Goal: Feedback & Contribution: Leave review/rating

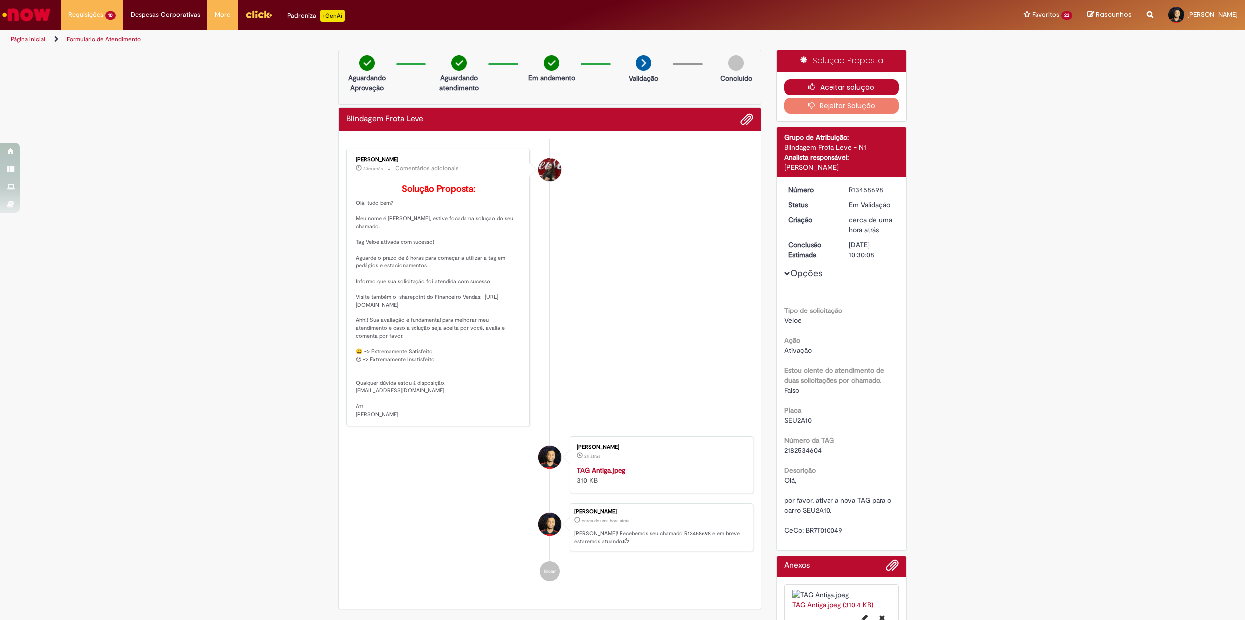
click at [827, 80] on button "Aceitar solução" at bounding box center [841, 87] width 115 height 16
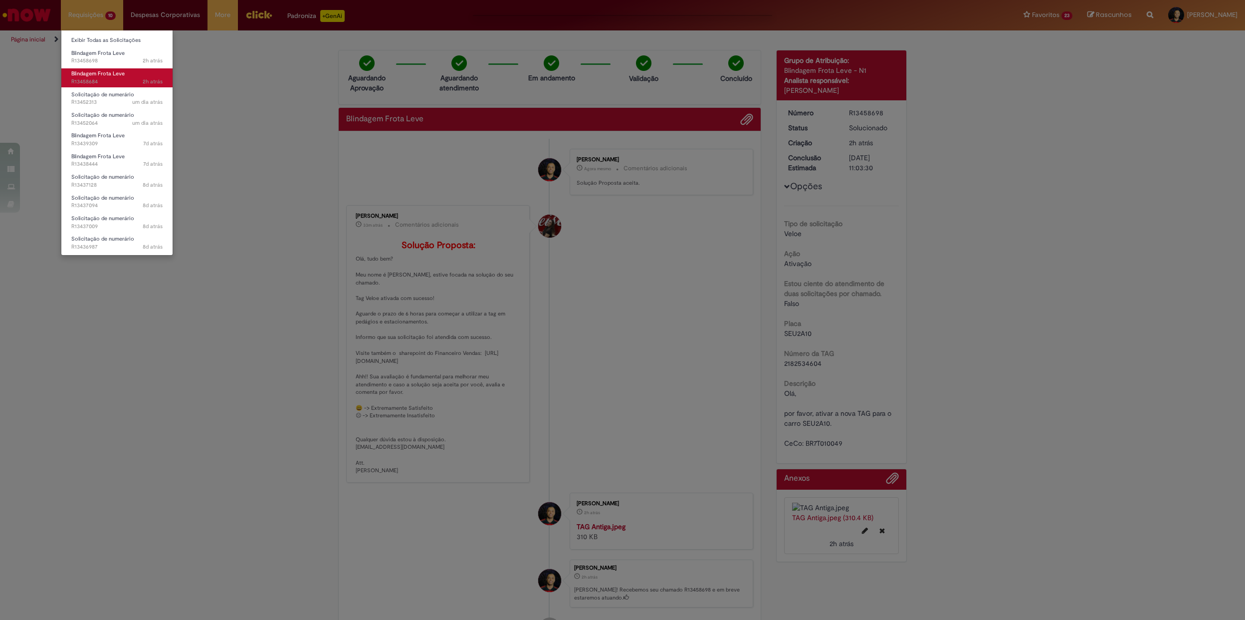
click at [124, 78] on span "2h atrás 2 horas atrás R13458684" at bounding box center [116, 82] width 91 height 8
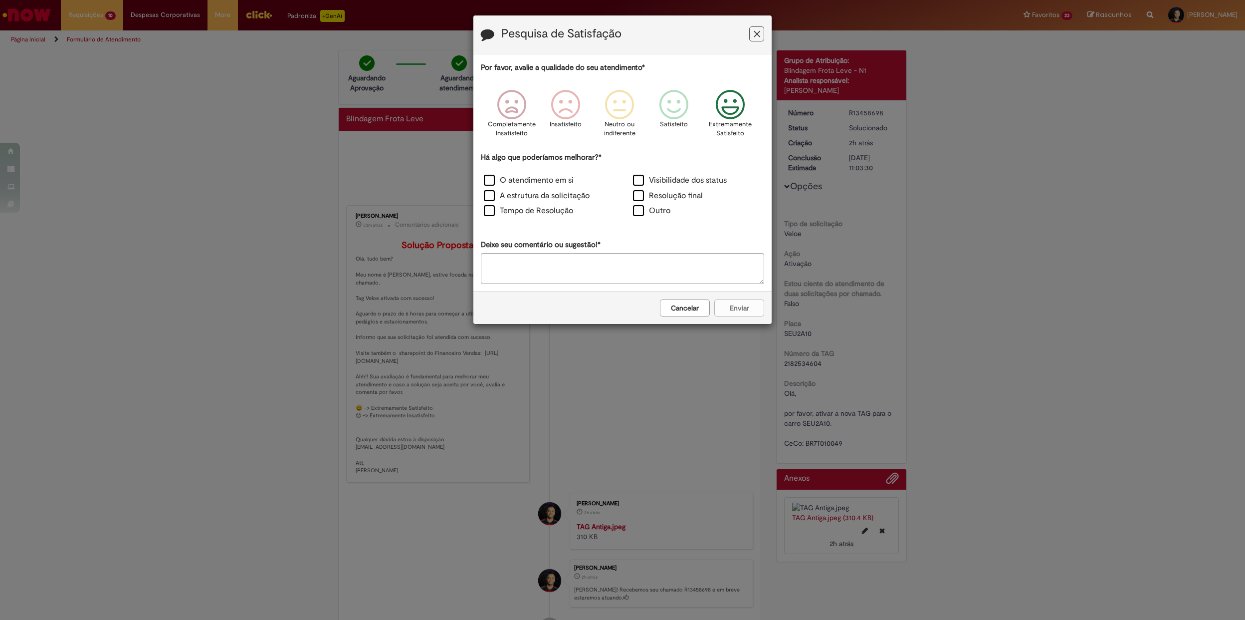
click at [739, 110] on icon "Feedback" at bounding box center [730, 105] width 37 height 30
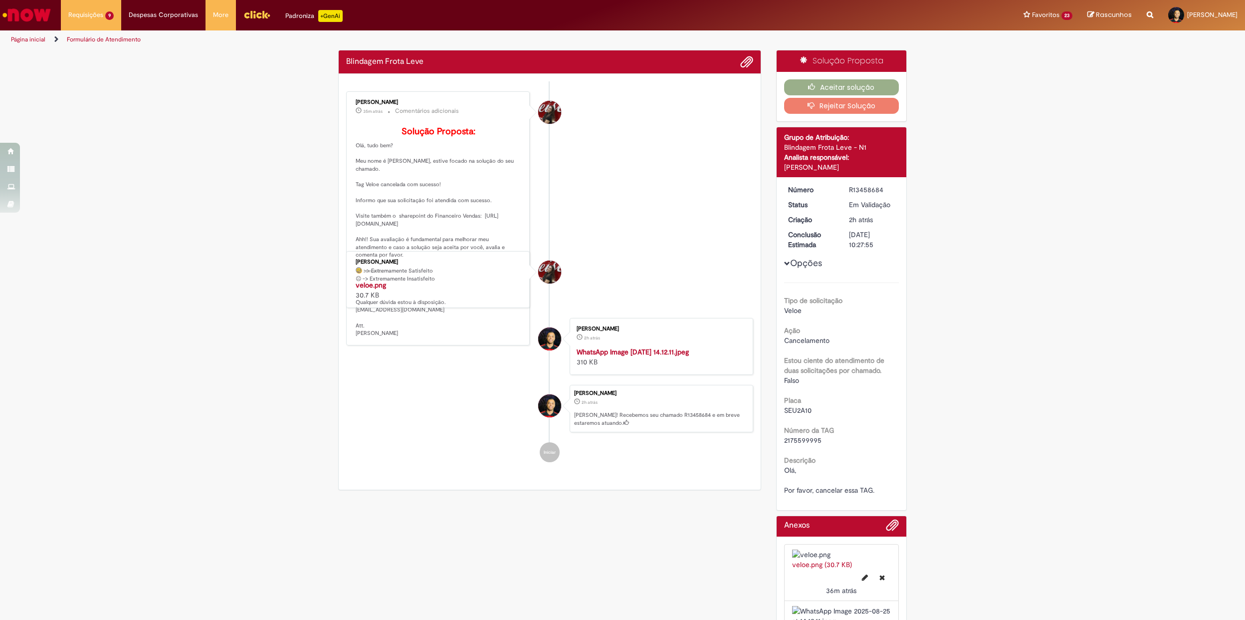
click at [545, 181] on div "Por favor, avalie a qualidade do seu atendimento* Completamente Insatisfeito In…" at bounding box center [622, 96] width 283 height 223
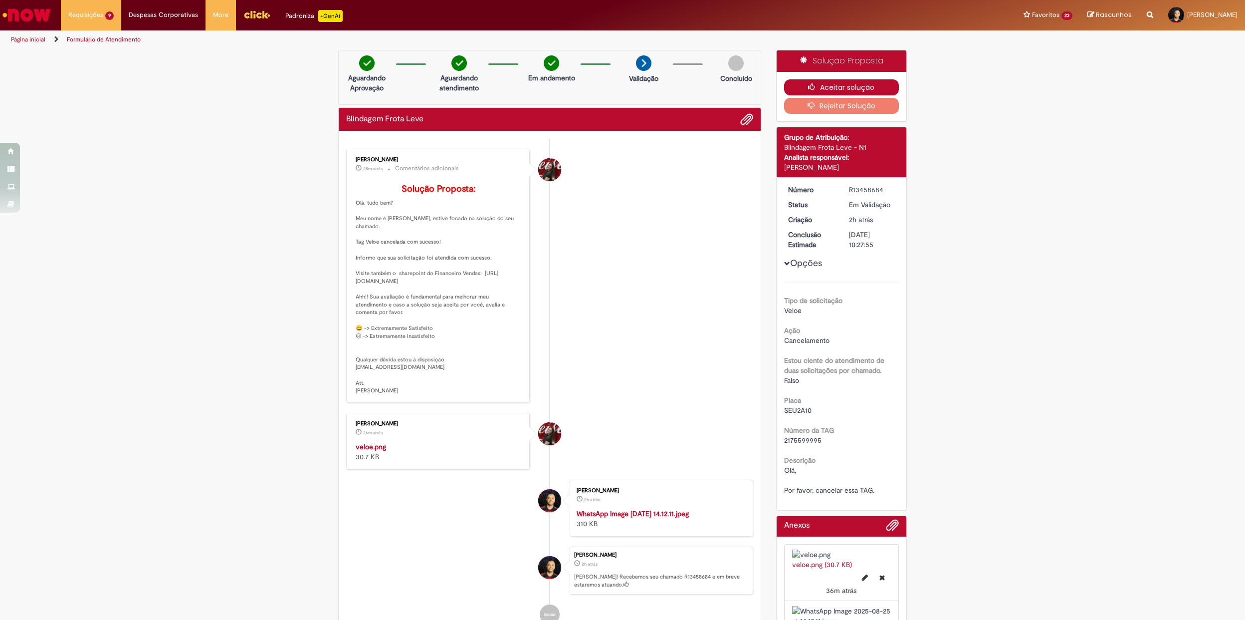
click at [803, 92] on button "Aceitar solução" at bounding box center [841, 87] width 115 height 16
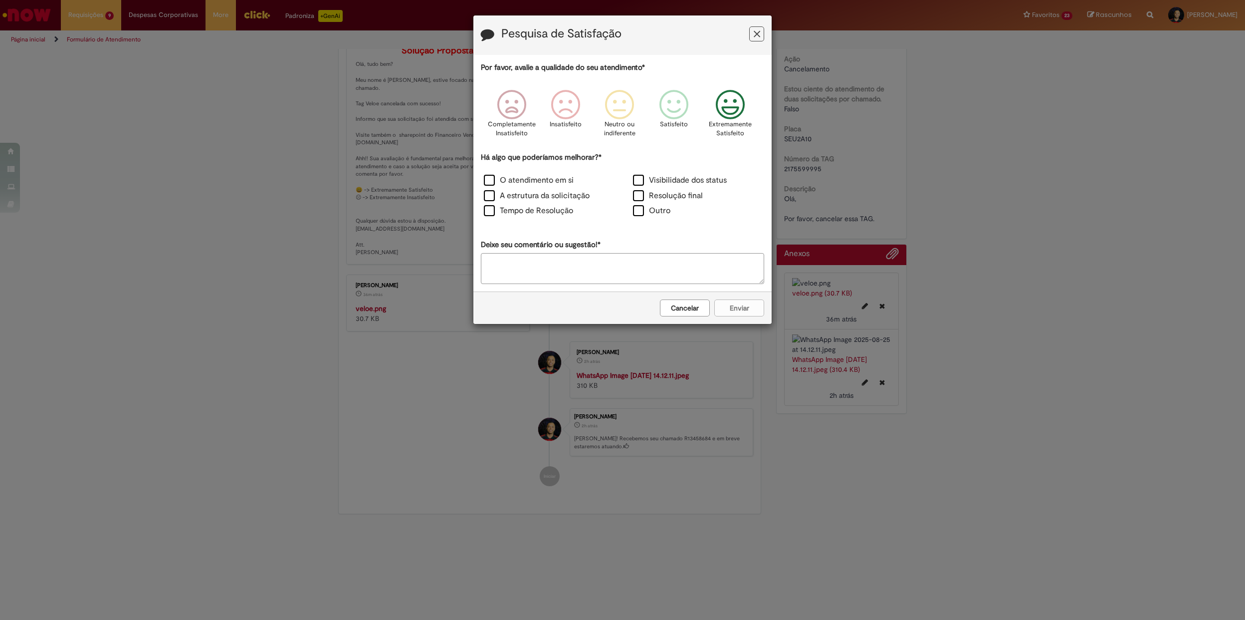
click at [740, 99] on icon "Feedback" at bounding box center [730, 105] width 37 height 30
click at [509, 182] on label "O atendimento em si" at bounding box center [529, 180] width 90 height 11
click at [730, 306] on button "Enviar" at bounding box center [740, 307] width 50 height 17
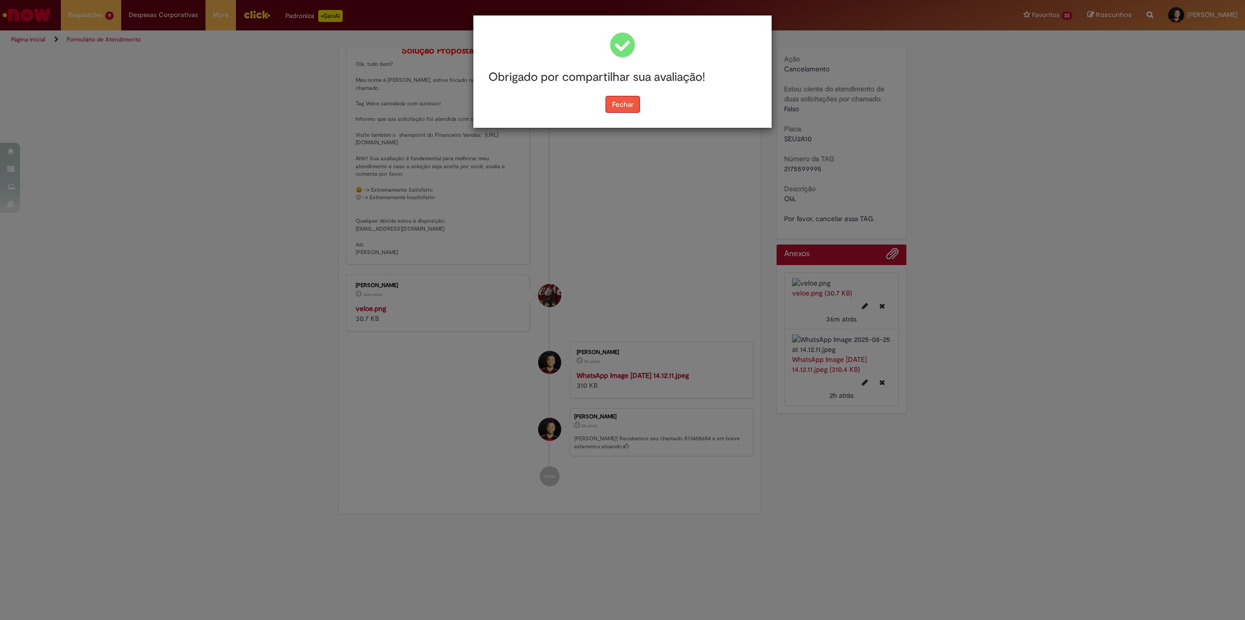
click at [627, 103] on button "Fechar" at bounding box center [623, 104] width 34 height 17
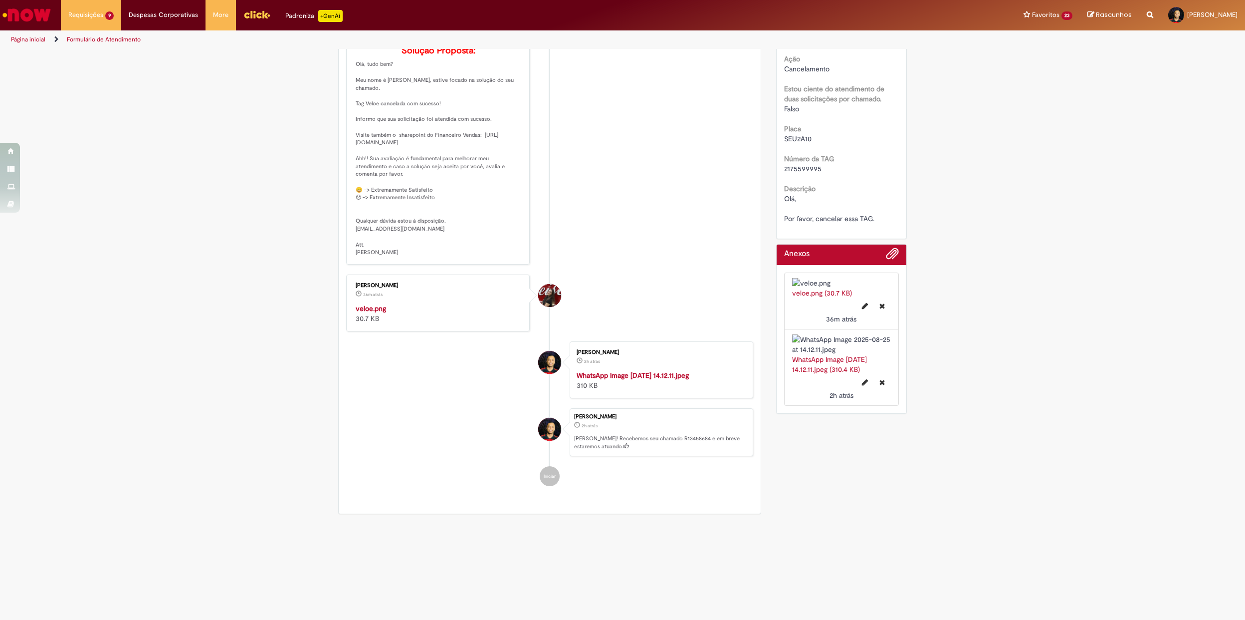
scroll to position [0, 0]
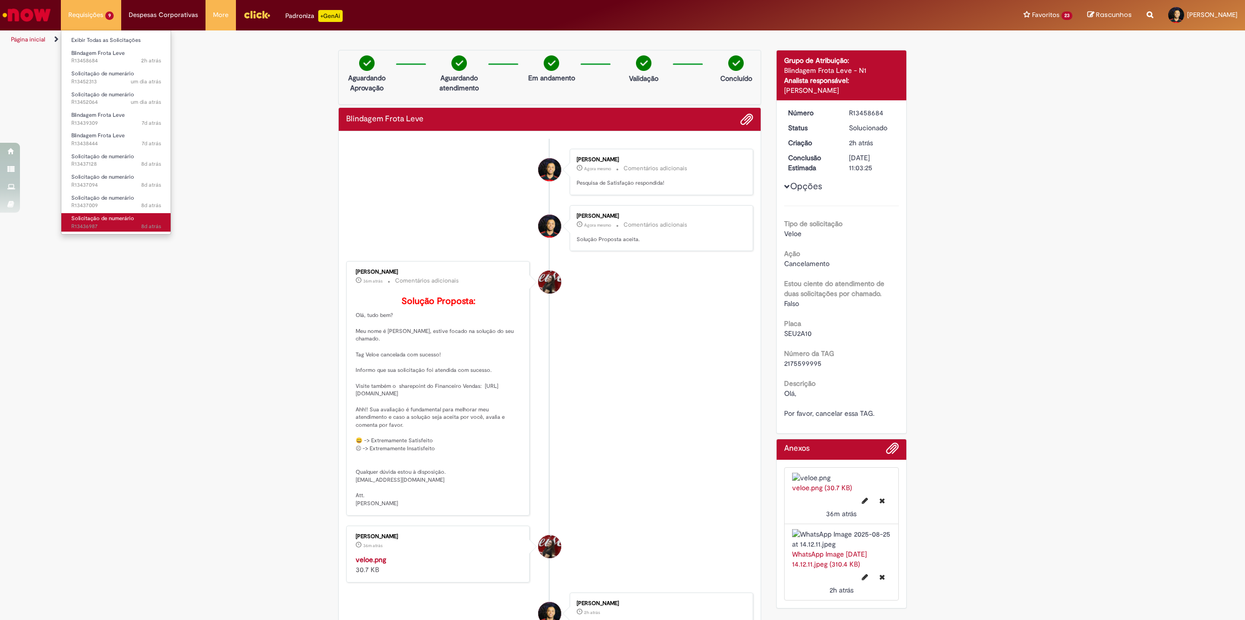
click at [113, 216] on span "Solicitação de numerário" at bounding box center [102, 218] width 63 height 7
